Goal: Task Accomplishment & Management: Manage account settings

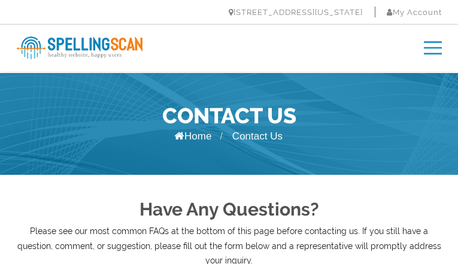
type input "lKmKhYmlkHtwuq"
type input "[EMAIL_ADDRESS][DOMAIN_NAME]"
type input "FmVkOfzjxme"
type input "TiXrDujLBj"
